Goal: Navigation & Orientation: Find specific page/section

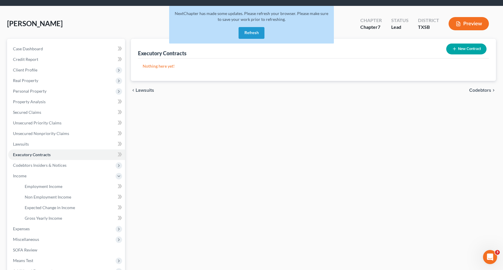
click at [253, 33] on button "Refresh" at bounding box center [252, 33] width 26 height 12
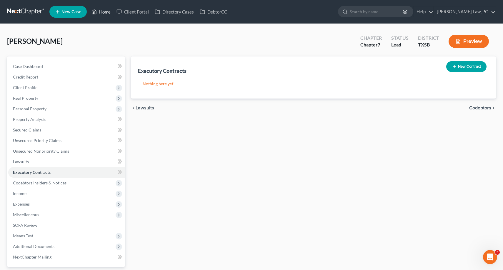
click at [107, 10] on link "Home" at bounding box center [101, 11] width 25 height 11
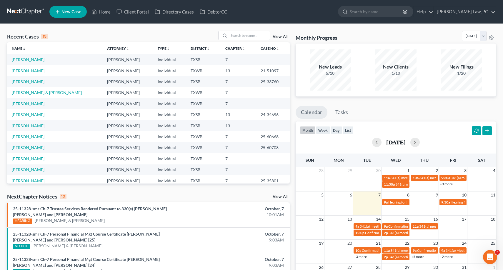
click at [279, 36] on link "View All" at bounding box center [280, 37] width 15 height 4
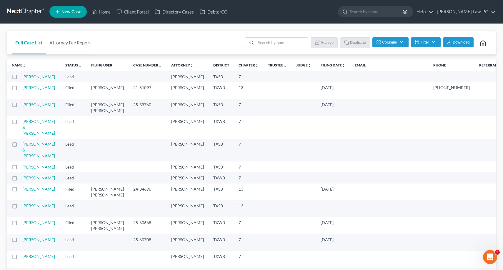
click at [321, 64] on link "Filing Date unfold_more expand_more expand_less" at bounding box center [333, 65] width 25 height 4
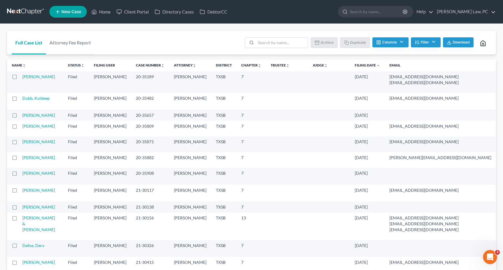
click at [355, 64] on link "Filing Date unfold_more expand_more expand_less" at bounding box center [367, 65] width 25 height 4
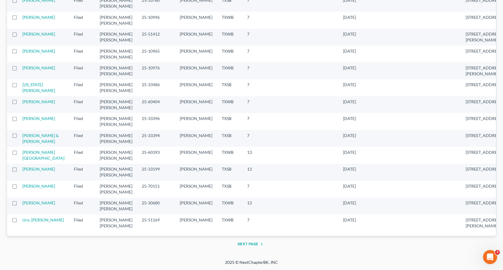
scroll to position [1173, 0]
click at [244, 244] on button "Next Page" at bounding box center [252, 244] width 28 height 7
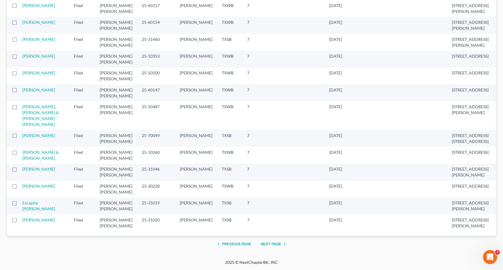
scroll to position [1196, 0]
click at [238, 244] on button "Previous Page" at bounding box center [233, 244] width 36 height 7
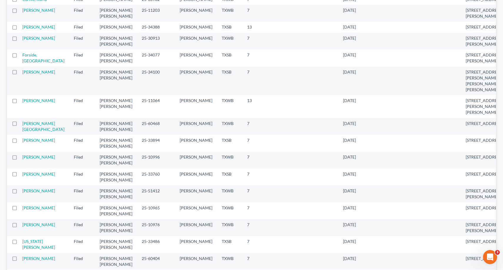
scroll to position [468, 0]
